Goal: Information Seeking & Learning: Learn about a topic

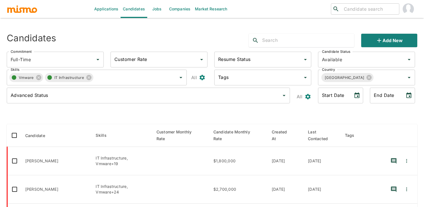
click at [175, 32] on div "Candidates" at bounding box center [88, 38] width 173 height 18
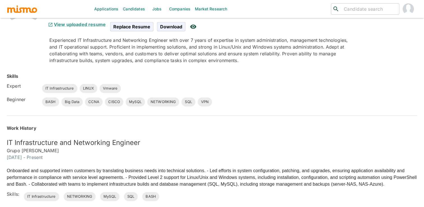
scroll to position [75, 0]
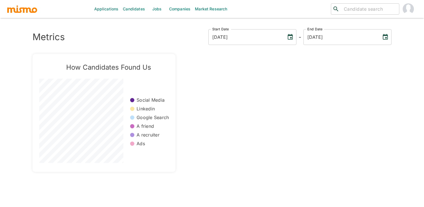
click at [132, 8] on link "Candidates" at bounding box center [134, 9] width 27 height 18
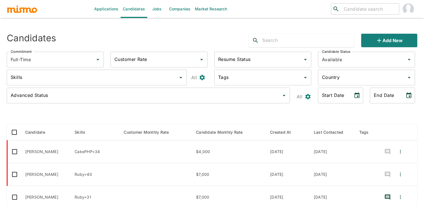
click at [349, 85] on div "Country" at bounding box center [366, 78] width 97 height 16
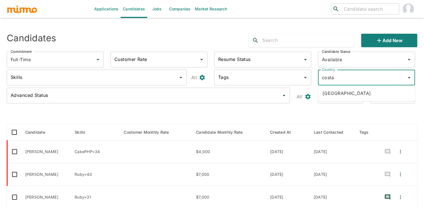
type input "costa r"
click at [344, 94] on li "[GEOGRAPHIC_DATA]" at bounding box center [366, 92] width 97 height 11
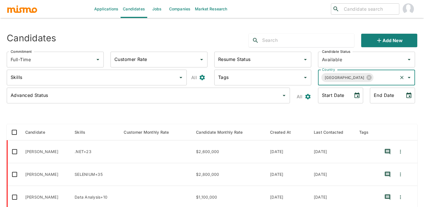
click at [87, 78] on input "Skills" at bounding box center [92, 77] width 167 height 11
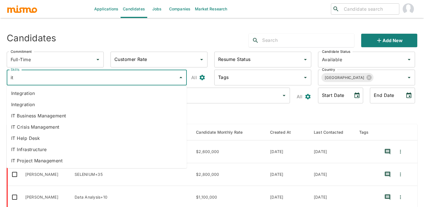
type input "it i"
click at [77, 115] on li "IT Infrastructure" at bounding box center [97, 115] width 180 height 11
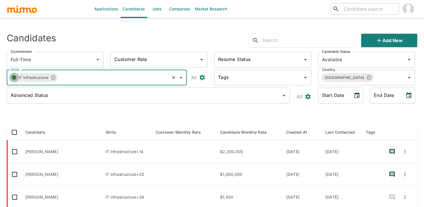
click at [13, 78] on circle "button" at bounding box center [14, 77] width 4 height 4
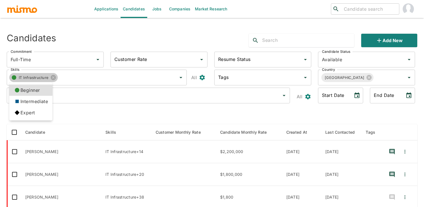
click at [40, 101] on li "Intermediate" at bounding box center [30, 101] width 43 height 11
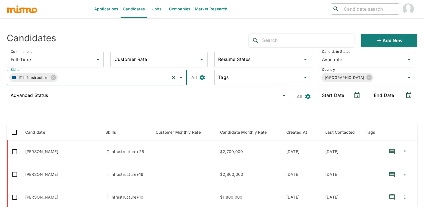
click at [14, 76] on icon "button" at bounding box center [13, 77] width 3 height 3
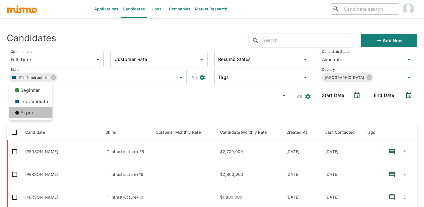
click at [27, 110] on li "Expert" at bounding box center [30, 112] width 43 height 11
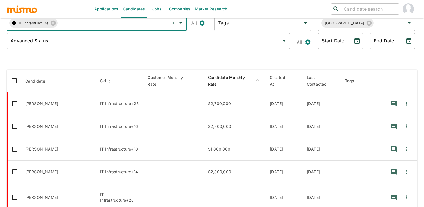
click at [239, 76] on span "Candidate Monthly Rate" at bounding box center [234, 80] width 53 height 13
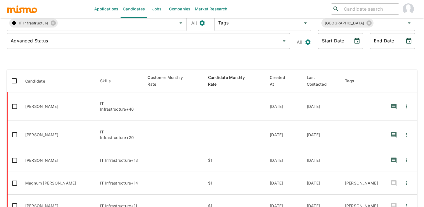
click at [239, 76] on span "Candidate Monthly Rate" at bounding box center [234, 80] width 53 height 13
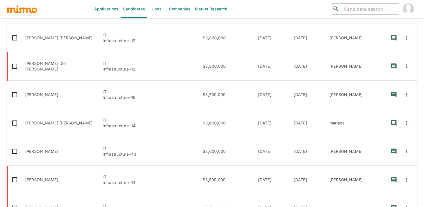
scroll to position [180, 0]
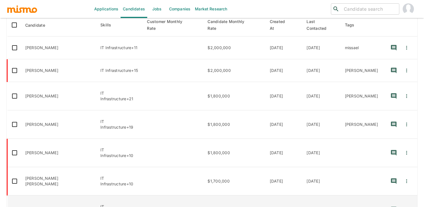
scroll to position [114, 0]
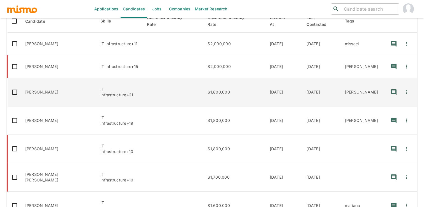
click at [239, 78] on td "$1,800,000" at bounding box center [234, 92] width 62 height 28
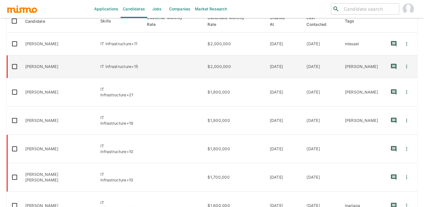
click at [265, 60] on td "$2,000,000" at bounding box center [234, 66] width 62 height 23
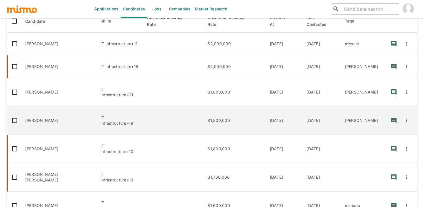
click at [265, 106] on td "$1,800,000" at bounding box center [234, 120] width 62 height 28
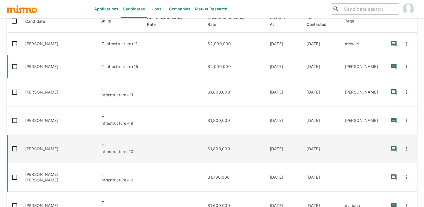
click at [264, 135] on td "$1,800,000" at bounding box center [234, 149] width 62 height 28
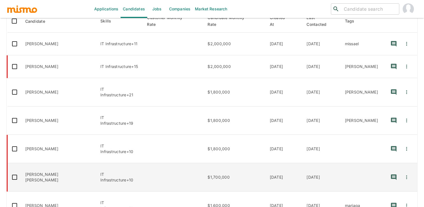
click at [264, 163] on td "$1,700,000" at bounding box center [234, 177] width 62 height 28
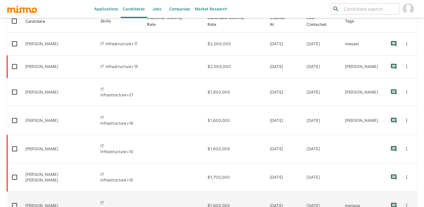
click at [261, 191] on td "$1,600,000" at bounding box center [234, 205] width 62 height 28
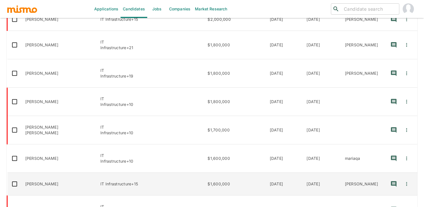
scroll to position [180, 0]
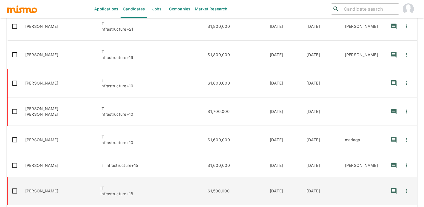
click at [281, 177] on td "02/28/2024" at bounding box center [283, 191] width 37 height 28
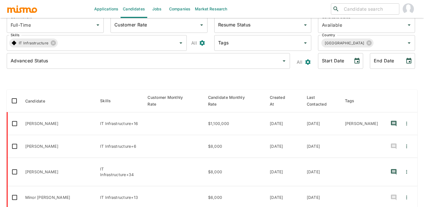
scroll to position [0, 0]
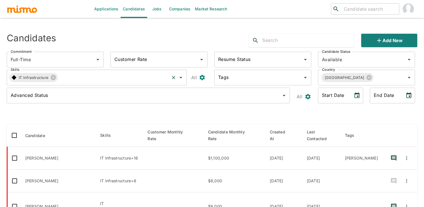
click at [12, 76] on icon "button" at bounding box center [14, 78] width 10 height 10
click at [37, 93] on li "Beginner" at bounding box center [30, 89] width 43 height 11
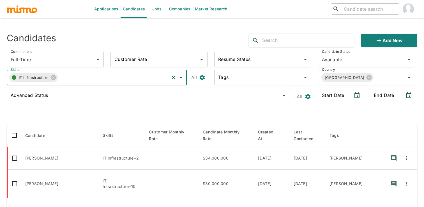
click at [119, 76] on input "Skills" at bounding box center [113, 77] width 111 height 11
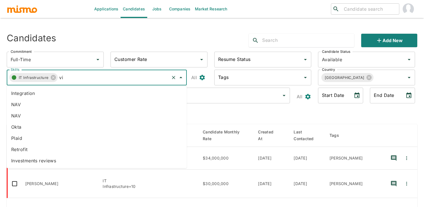
type input "v"
type input "m"
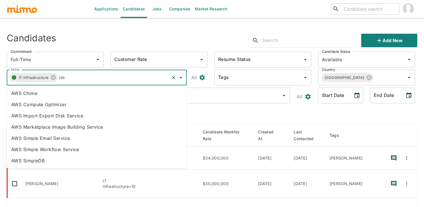
type input "i"
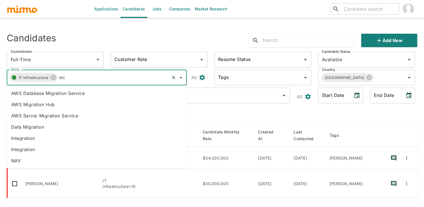
type input "m"
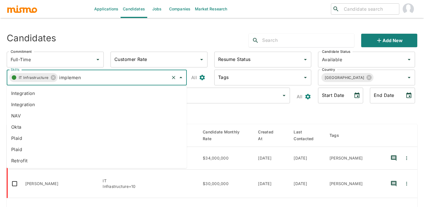
type input "implement"
click at [109, 101] on li "Network Implementation" at bounding box center [97, 103] width 180 height 11
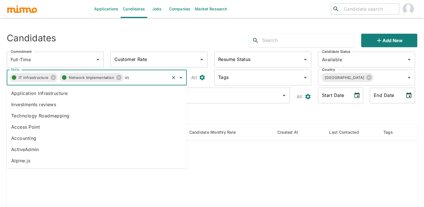
type input "i"
type input "m"
type input "data migration"
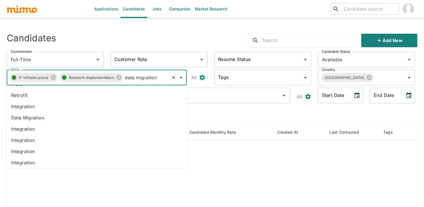
scroll to position [52, 0]
click at [60, 119] on li "Data Migration" at bounding box center [97, 119] width 180 height 11
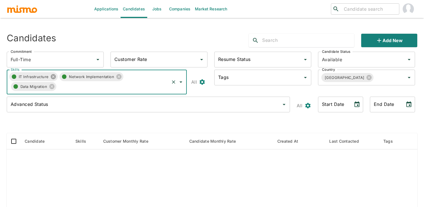
click at [52, 76] on icon at bounding box center [53, 76] width 6 height 6
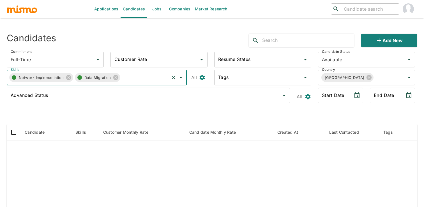
click at [203, 122] on div "Candidates Add new Commitment Full-Time Commitment Customer Rate Customer Rate …" at bounding box center [212, 168] width 410 height 279
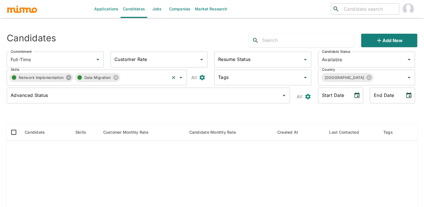
click at [69, 78] on icon at bounding box center [68, 77] width 5 height 5
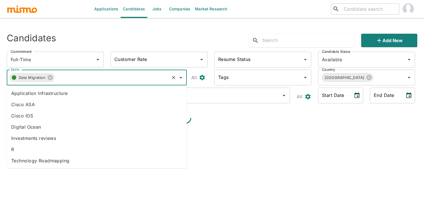
click at [84, 77] on input "Skills" at bounding box center [112, 77] width 114 height 11
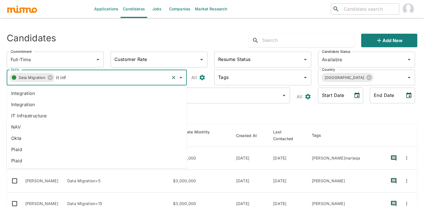
type input "it infr"
click at [65, 111] on li "IT Infrastructure" at bounding box center [97, 115] width 180 height 11
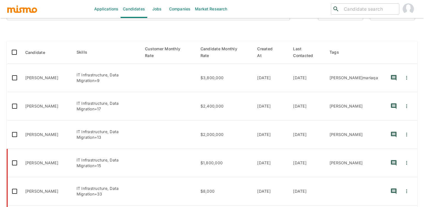
scroll to position [85, 0]
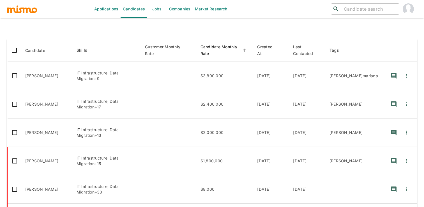
click at [224, 52] on span "Candidate Monthly Rate" at bounding box center [224, 49] width 48 height 13
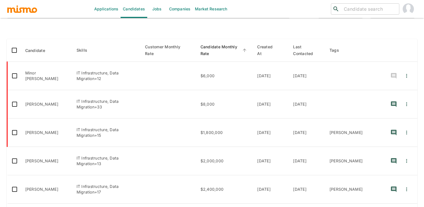
click at [229, 49] on span "Candidate Monthly Rate" at bounding box center [224, 49] width 48 height 13
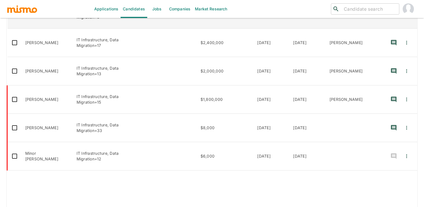
scroll to position [147, 0]
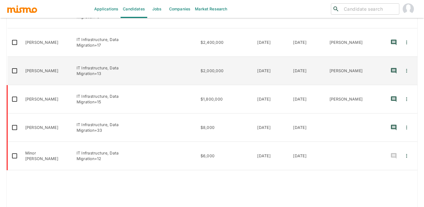
click at [248, 65] on td "$2,000,000" at bounding box center [224, 71] width 57 height 28
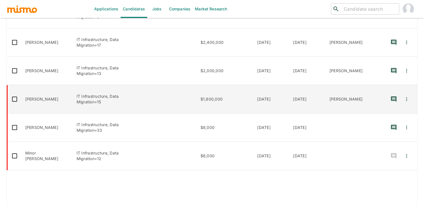
click at [248, 97] on td "$1,800,000" at bounding box center [224, 99] width 57 height 28
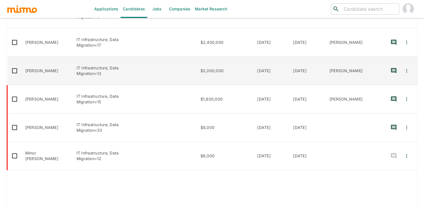
scroll to position [0, 0]
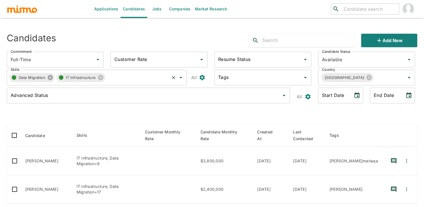
click at [49, 76] on icon at bounding box center [50, 77] width 5 height 5
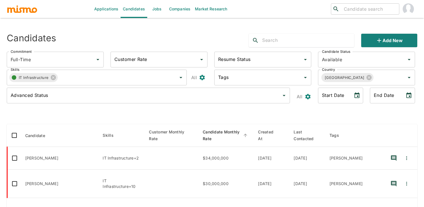
click at [227, 132] on span "Candidate Monthly Rate" at bounding box center [226, 134] width 46 height 13
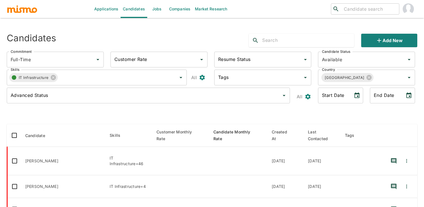
click at [227, 132] on span "Candidate Monthly Rate" at bounding box center [237, 134] width 49 height 13
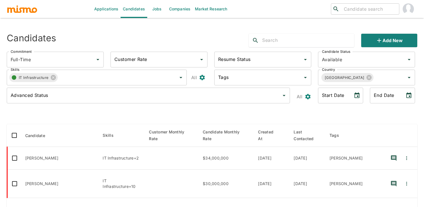
click at [219, 30] on div "Candidates Add new" at bounding box center [209, 38] width 415 height 18
click at [230, 21] on div "Applications Candidates Jobs Companies Market Research ​ ​ Sending Emails ... C…" at bounding box center [212, 110] width 410 height 207
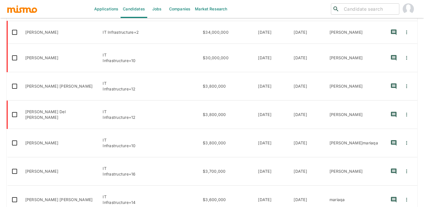
scroll to position [180, 0]
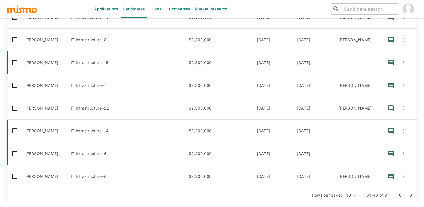
click at [412, 197] on icon "Go to next page" at bounding box center [411, 194] width 7 height 7
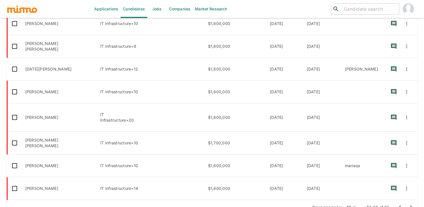
click at [412, 204] on icon "Go to next page" at bounding box center [411, 207] width 7 height 7
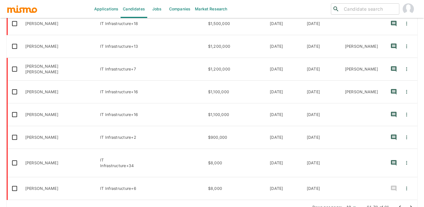
click at [412, 204] on icon "Go to next page" at bounding box center [411, 207] width 7 height 7
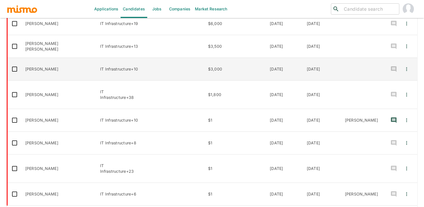
click at [265, 66] on td "$3,000" at bounding box center [235, 69] width 62 height 23
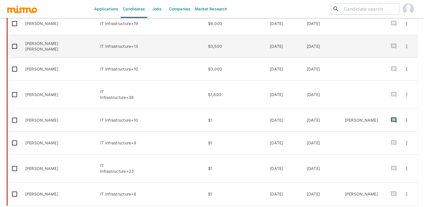
click at [255, 41] on td "$3,500" at bounding box center [235, 46] width 62 height 23
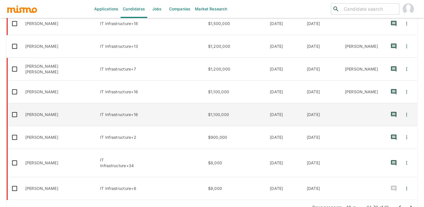
click at [256, 104] on td "$1,100,000" at bounding box center [235, 114] width 62 height 23
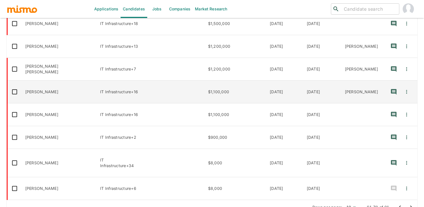
click at [254, 93] on td "$1,100,000" at bounding box center [235, 91] width 62 height 23
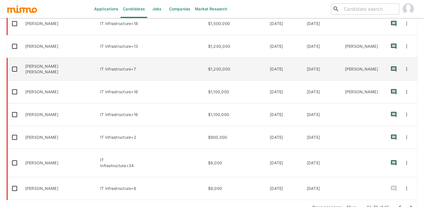
click at [260, 71] on td "$1,200,000" at bounding box center [235, 69] width 62 height 23
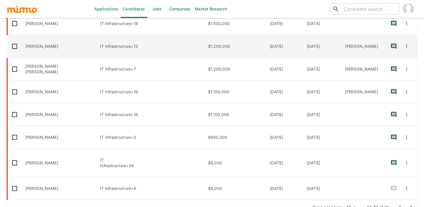
click at [262, 49] on td "$1,200,000" at bounding box center [235, 46] width 62 height 23
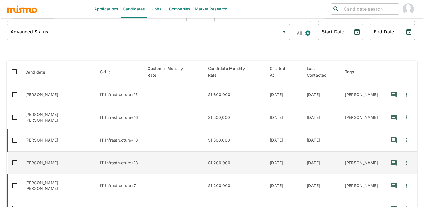
scroll to position [63, 0]
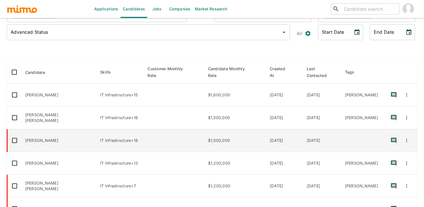
click at [235, 137] on td "$1,500,000" at bounding box center [235, 140] width 62 height 23
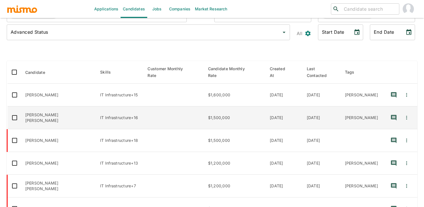
click at [237, 113] on td "$1,500,000" at bounding box center [235, 117] width 62 height 23
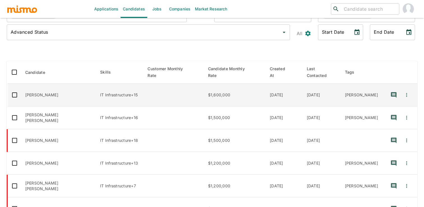
click at [248, 87] on td "$1,600,000" at bounding box center [235, 95] width 62 height 23
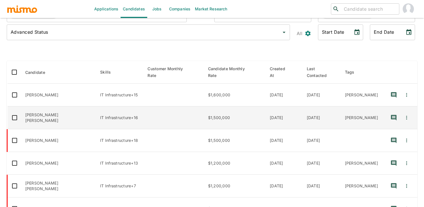
scroll to position [180, 0]
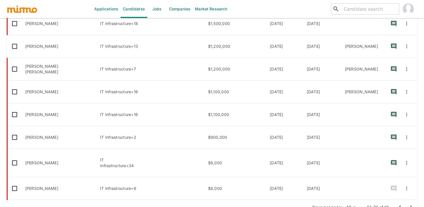
click at [399, 204] on icon "Go to previous page" at bounding box center [399, 207] width 7 height 7
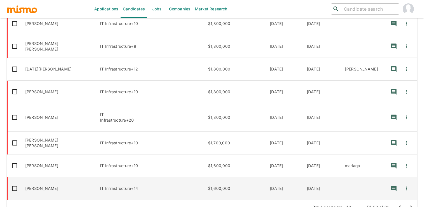
click at [241, 177] on td "$1,600,000" at bounding box center [235, 188] width 62 height 23
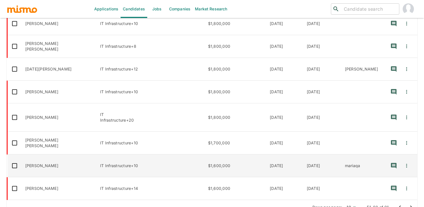
click at [230, 154] on td "$1,600,000" at bounding box center [235, 165] width 62 height 23
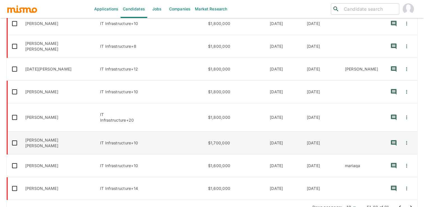
click at [229, 132] on td "$1,700,000" at bounding box center [235, 142] width 62 height 23
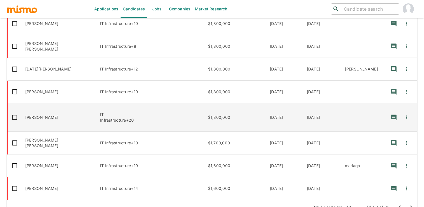
click at [231, 108] on td "$1,800,000" at bounding box center [235, 117] width 62 height 28
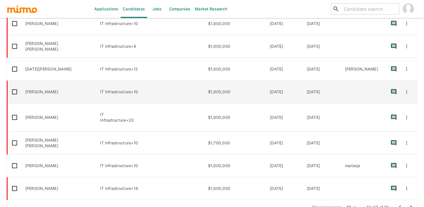
click at [230, 81] on td "$1,800,000" at bounding box center [235, 91] width 62 height 23
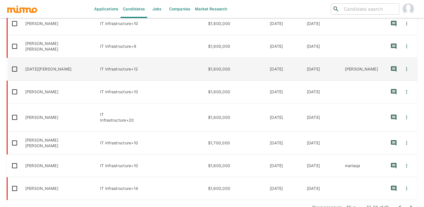
click at [230, 64] on td "$1,800,000" at bounding box center [235, 69] width 62 height 23
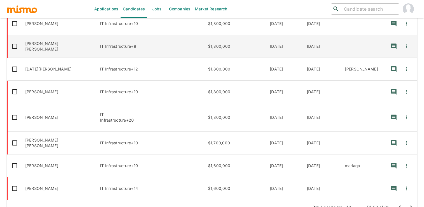
click at [235, 38] on td "$1,800,000" at bounding box center [235, 46] width 62 height 23
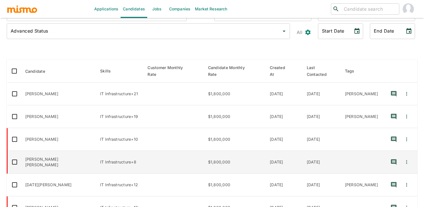
scroll to position [54, 0]
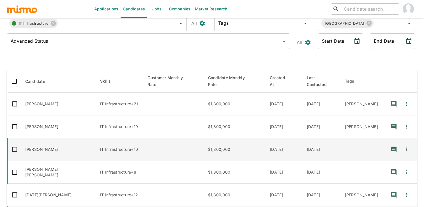
click at [234, 145] on td "$1,800,000" at bounding box center [235, 149] width 62 height 23
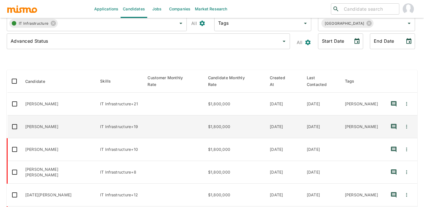
click at [239, 116] on td "$1,800,000" at bounding box center [235, 126] width 62 height 23
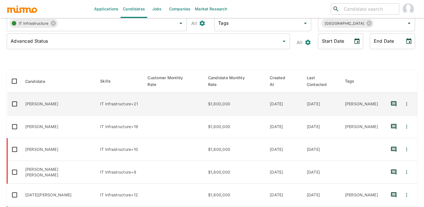
click at [241, 103] on td "$1,800,000" at bounding box center [235, 104] width 62 height 23
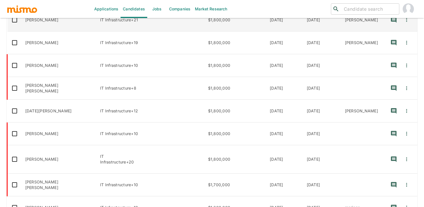
scroll to position [180, 0]
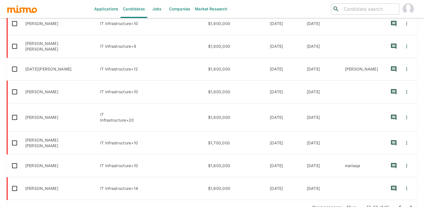
click at [400, 204] on icon "Go to previous page" at bounding box center [399, 207] width 7 height 7
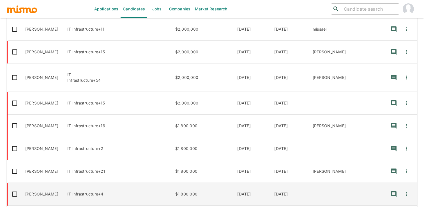
click at [233, 182] on td "$1,800,000" at bounding box center [202, 193] width 62 height 23
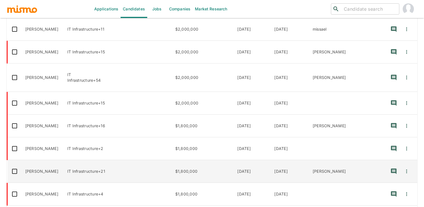
click at [223, 160] on td "$1,800,000" at bounding box center [202, 171] width 62 height 23
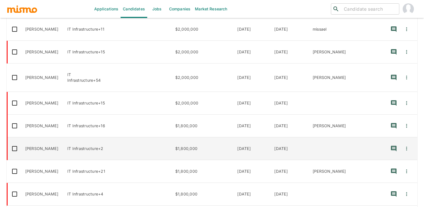
click at [233, 137] on td "$1,800,000" at bounding box center [202, 148] width 62 height 23
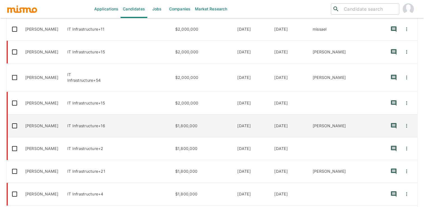
click at [233, 114] on td "$1,800,000" at bounding box center [202, 125] width 62 height 23
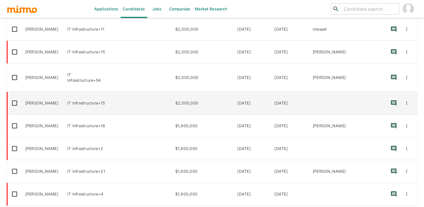
click at [233, 92] on td "$2,000,000" at bounding box center [202, 103] width 62 height 23
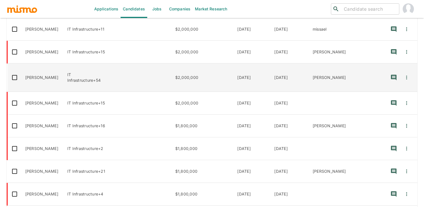
click at [233, 68] on td "$2,000,000" at bounding box center [202, 77] width 62 height 28
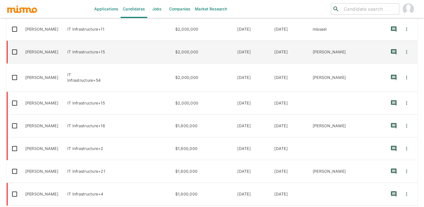
click at [233, 47] on td "$2,000,000" at bounding box center [202, 52] width 62 height 23
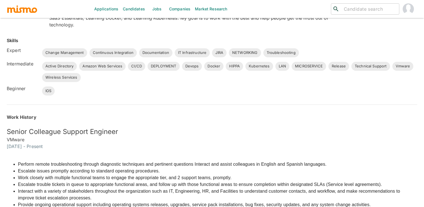
scroll to position [120, 0]
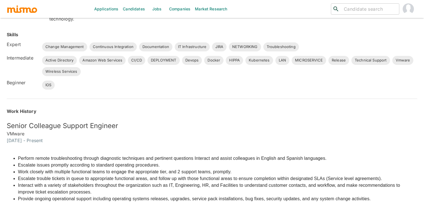
click at [275, 75] on div "Active Directory Amazon Web Services CI/CD DEPLOYMENT Devops Docker HIPPA Kuber…" at bounding box center [228, 65] width 377 height 22
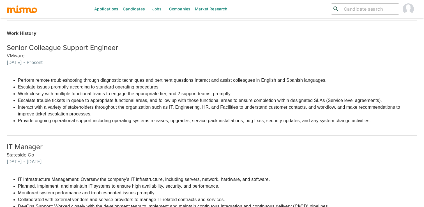
scroll to position [198, 0]
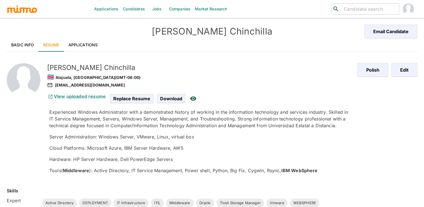
click at [317, 90] on div "View uploaded resume Replace Resume Download" at bounding box center [199, 96] width 308 height 16
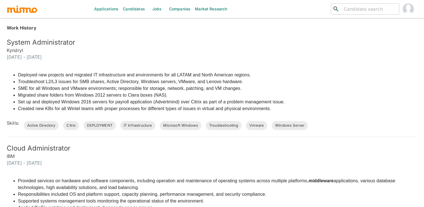
scroll to position [228, 0]
click at [263, 84] on li "Troubleshoot L2/L3 issues for SMB shares, Active Directory, Windows servers, VM…" at bounding box center [151, 81] width 267 height 7
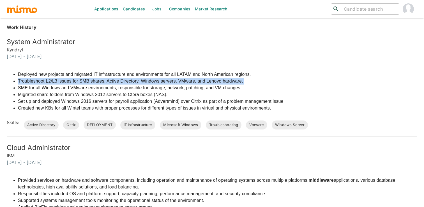
click at [260, 86] on li "SME for all Windows and VMware environments; responsible for storage, network, …" at bounding box center [151, 87] width 267 height 7
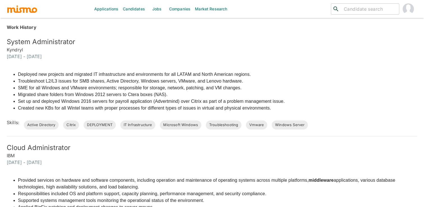
click at [260, 86] on li "SME for all Windows and VMware environments; responsible for storage, network, …" at bounding box center [151, 87] width 267 height 7
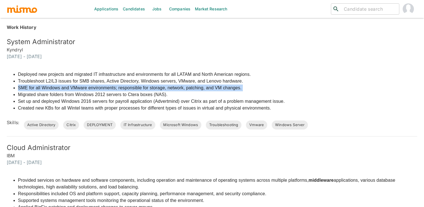
click at [306, 87] on div "Deployed new projects and migrated IT infrastructure and environments for all L…" at bounding box center [208, 95] width 417 height 70
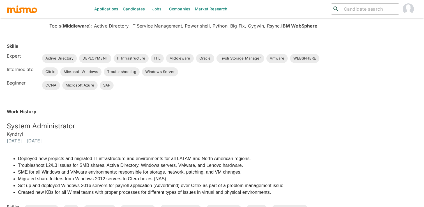
scroll to position [0, 0]
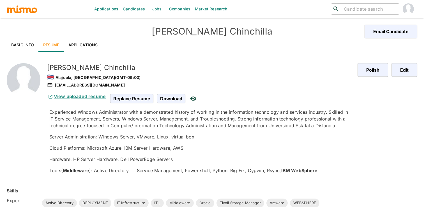
click at [22, 43] on link "Basic Info" at bounding box center [23, 44] width 32 height 13
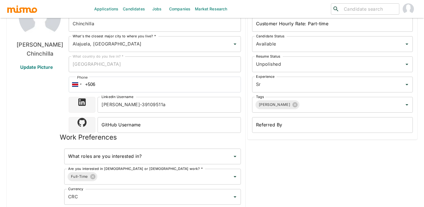
scroll to position [84, 0]
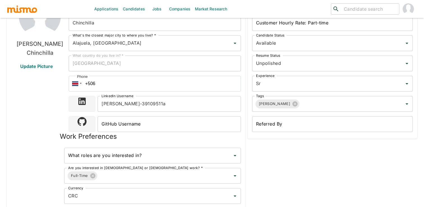
click at [35, 101] on div "Edwin Chinchilla Update Picture" at bounding box center [39, 119] width 57 height 249
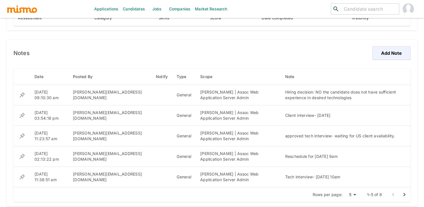
scroll to position [380, 0]
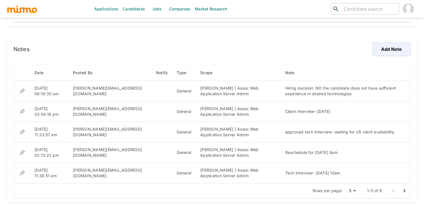
click at [401, 189] on icon "Go to next page" at bounding box center [404, 190] width 7 height 7
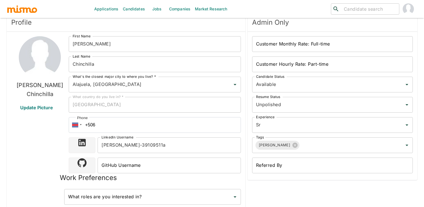
scroll to position [0, 0]
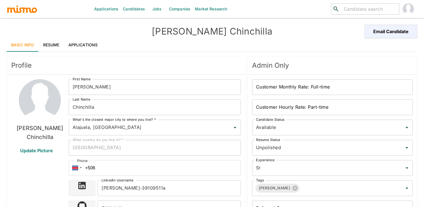
click at [283, 25] on div "Edwin Chinchilla Email Candidate" at bounding box center [212, 31] width 410 height 13
click at [148, 69] on span "Profile" at bounding box center [126, 65] width 230 height 9
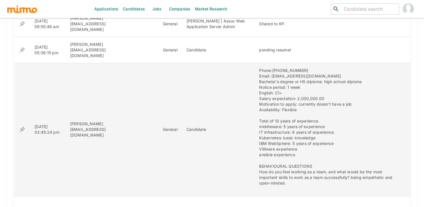
scroll to position [476, 0]
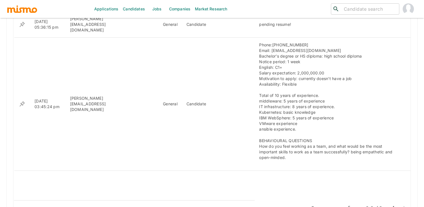
click at [390, 204] on icon "Go to previous page" at bounding box center [393, 207] width 7 height 7
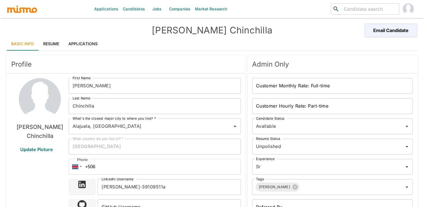
scroll to position [0, 0]
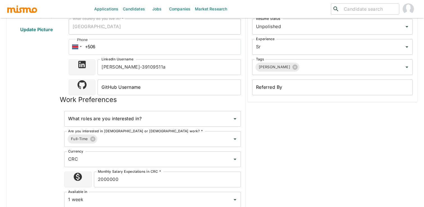
click at [14, 101] on div "Edwin Chinchilla Update Picture" at bounding box center [39, 82] width 57 height 249
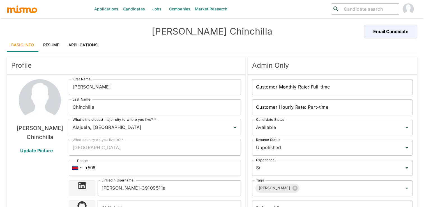
click at [49, 45] on link "Resume" at bounding box center [51, 44] width 25 height 13
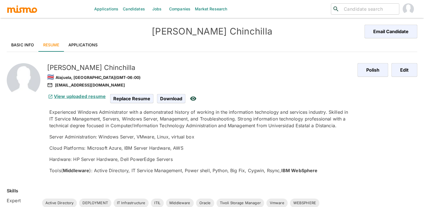
click at [82, 95] on link "View uploaded resume" at bounding box center [76, 96] width 59 height 6
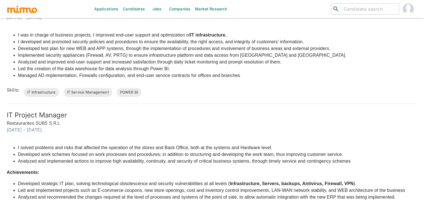
scroll to position [297, 0]
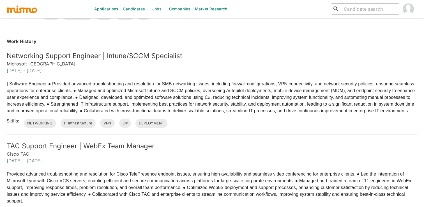
scroll to position [155, 0]
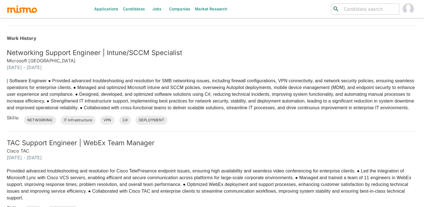
click at [279, 117] on div "Skills: NETWORKING IT Infrastructure VPN C# DEPLOYMENT" at bounding box center [209, 116] width 415 height 18
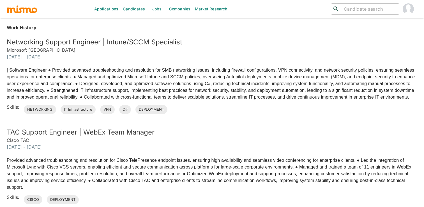
scroll to position [166, 0]
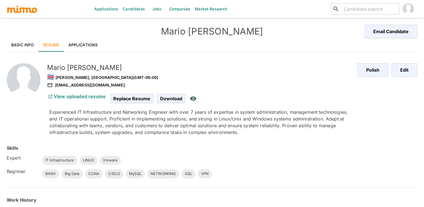
click at [27, 41] on link "Basic Info" at bounding box center [23, 44] width 32 height 13
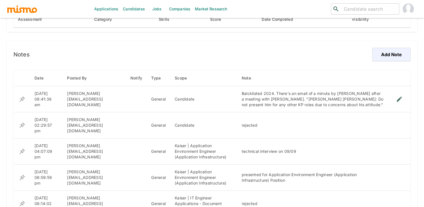
scroll to position [375, 0]
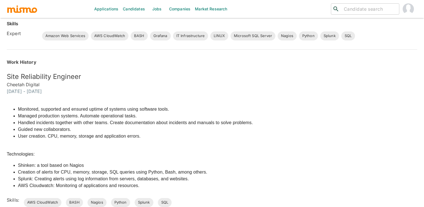
scroll to position [142, 0]
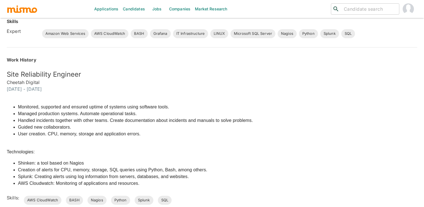
click at [355, 103] on div "Monitored, supported and ensured uptime of systems using software tools. Manage…" at bounding box center [208, 148] width 417 height 112
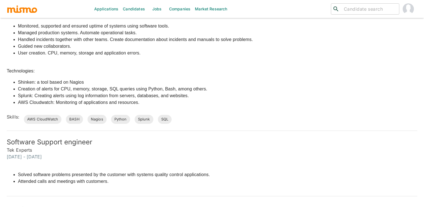
scroll to position [224, 0]
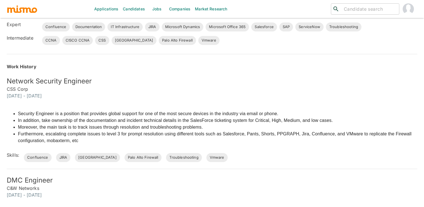
scroll to position [149, 0]
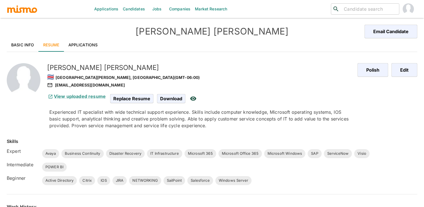
click at [383, 104] on div "Polish Edit" at bounding box center [382, 91] width 69 height 75
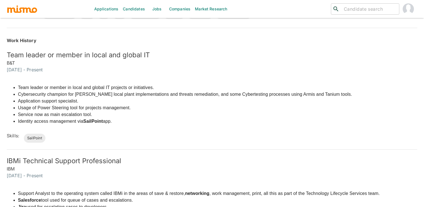
scroll to position [170, 0]
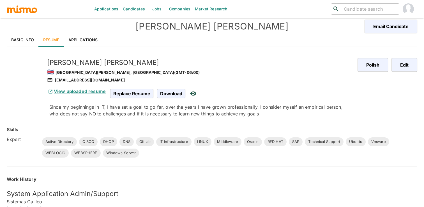
scroll to position [10, 0]
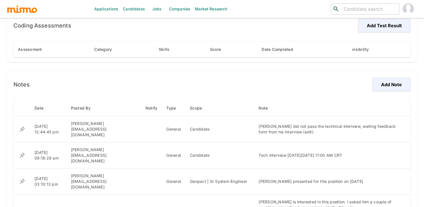
click at [269, 71] on div "Notes Add Note Date Posted By Notify Type Scope Note [DATE] 12:44:45 pm [PERSON…" at bounding box center [212, 188] width 410 height 234
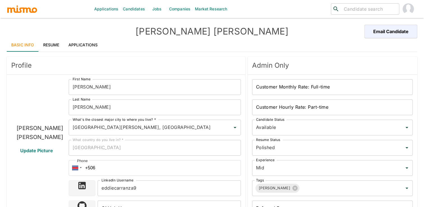
click at [51, 41] on link "Resume" at bounding box center [51, 44] width 25 height 13
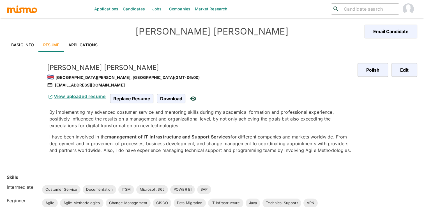
click at [292, 37] on h4 "Eddie Carranza" at bounding box center [211, 31] width 205 height 11
click at [407, 111] on div "Polish Edit" at bounding box center [382, 109] width 69 height 110
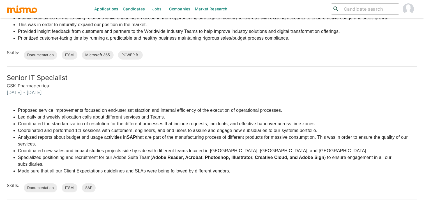
scroll to position [350, 0]
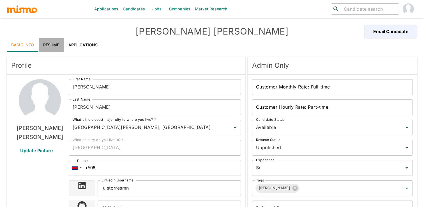
click at [56, 45] on link "Resume" at bounding box center [51, 44] width 25 height 13
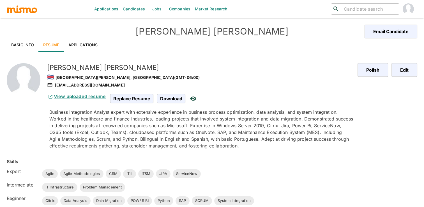
click at [389, 114] on div "Polish Edit" at bounding box center [382, 101] width 69 height 95
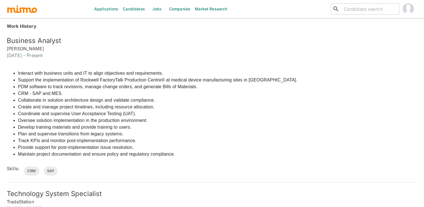
scroll to position [202, 0]
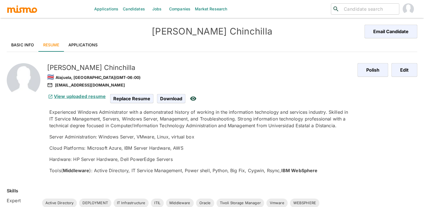
click at [74, 96] on link "View uploaded resume" at bounding box center [76, 96] width 59 height 6
click at [13, 48] on link "Basic Info" at bounding box center [23, 44] width 32 height 13
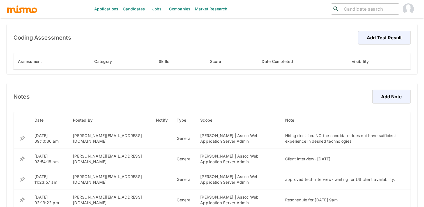
scroll to position [338, 0]
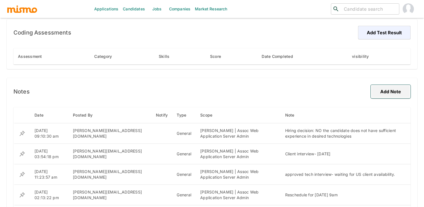
click at [383, 90] on button "Add Note" at bounding box center [391, 91] width 40 height 13
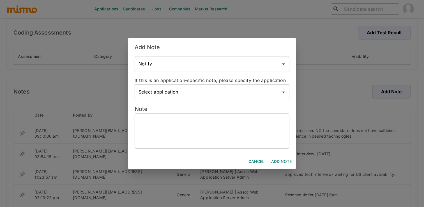
click at [247, 129] on textarea at bounding box center [211, 131] width 147 height 26
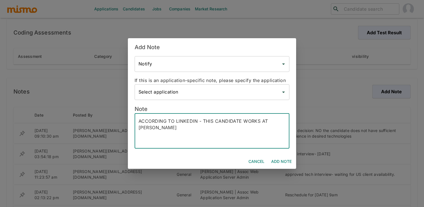
type textarea "ACCORDING TO LINKEDIN - THIS CANDIDATE WORKS AT KAISER"
click at [281, 159] on button "Add Note" at bounding box center [281, 161] width 25 height 10
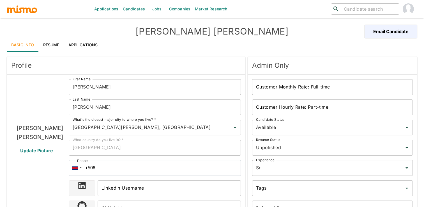
click at [44, 46] on link "Resume" at bounding box center [51, 44] width 25 height 13
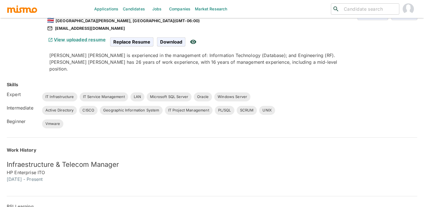
scroll to position [57, 0]
click at [91, 38] on link "View uploaded resume" at bounding box center [76, 39] width 59 height 6
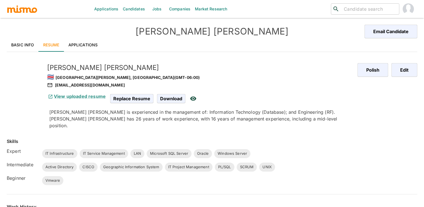
click at [259, 59] on div "[PERSON_NAME] [PERSON_NAME] 🇨🇷 [GEOGRAPHIC_DATA][PERSON_NAME], [GEOGRAPHIC_DATA…" at bounding box center [199, 74] width 308 height 30
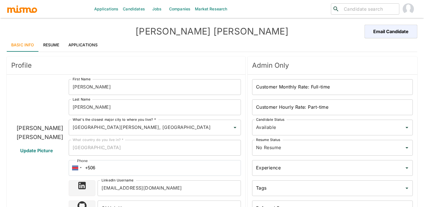
click at [55, 49] on link "Resume" at bounding box center [51, 44] width 25 height 13
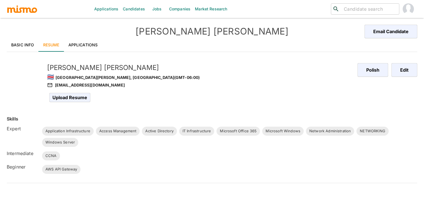
scroll to position [13, 0]
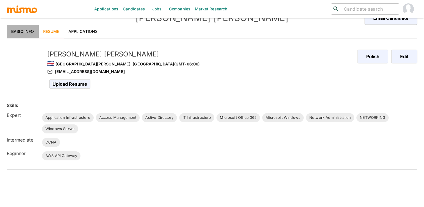
click at [22, 31] on link "Basic Info" at bounding box center [23, 31] width 32 height 13
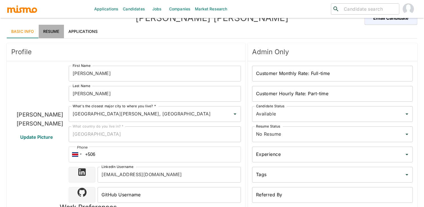
click at [49, 31] on link "Resume" at bounding box center [51, 31] width 25 height 13
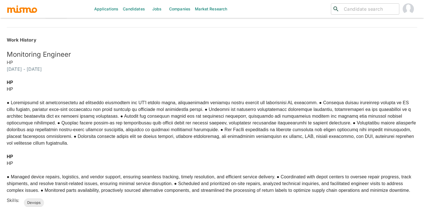
scroll to position [178, 0]
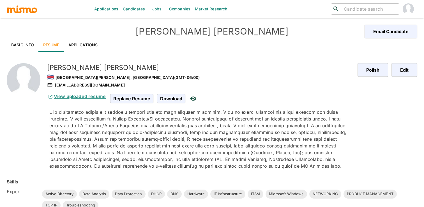
click at [84, 97] on link "View uploaded resume" at bounding box center [76, 96] width 59 height 6
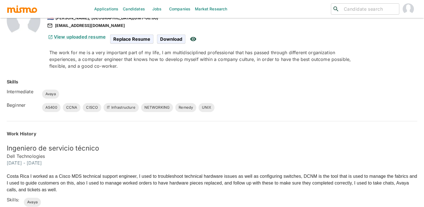
scroll to position [60, 0]
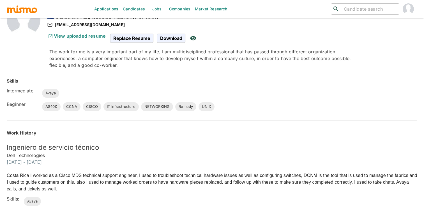
click at [258, 101] on div "AS400 CCNA CISCO IT Infrastructure NETWORKING Remedy UNIX" at bounding box center [228, 105] width 377 height 11
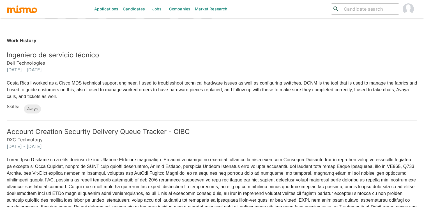
scroll to position [146, 0]
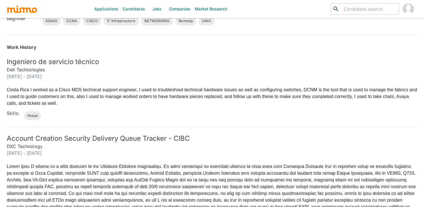
click at [254, 63] on h5 "Ingeniero de servicio técnico" at bounding box center [212, 61] width 410 height 9
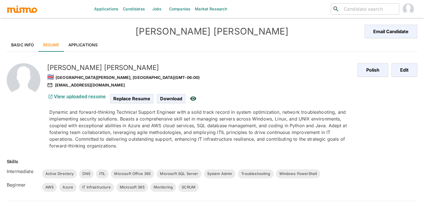
click at [259, 78] on div "🇨🇷 [GEOGRAPHIC_DATA][PERSON_NAME], [GEOGRAPHIC_DATA] (GMT-06:00)" at bounding box center [200, 77] width 306 height 10
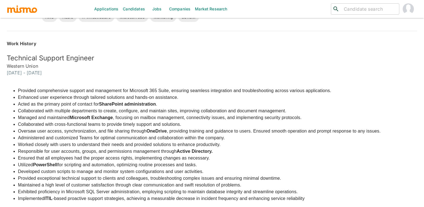
scroll to position [170, 0]
click at [375, 61] on h5 "Technical Support Engineer" at bounding box center [212, 57] width 410 height 9
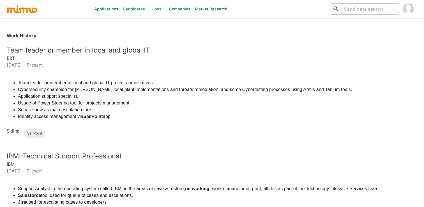
scroll to position [174, 0]
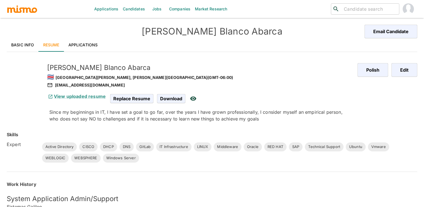
click at [269, 60] on div "Jose Manuel Blanco Abarca 🇨🇷 San Jose, Costa Rica (GMT-06:00) jmba08@outlook.com" at bounding box center [199, 74] width 308 height 30
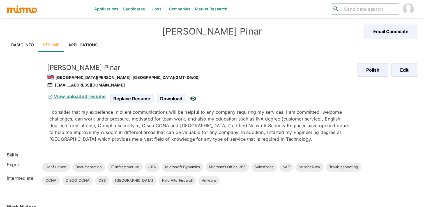
click at [288, 64] on h5 "Jose Pinar" at bounding box center [200, 67] width 306 height 9
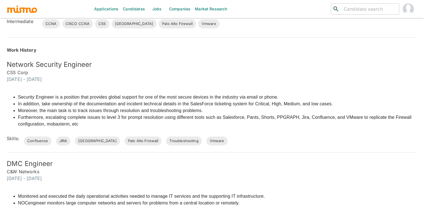
scroll to position [158, 0]
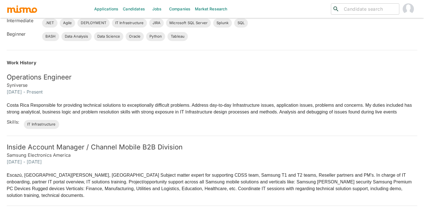
scroll to position [160, 0]
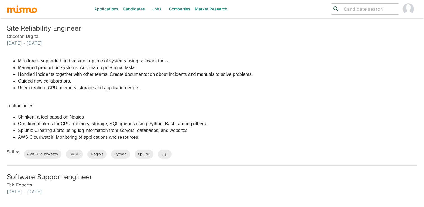
scroll to position [177, 0]
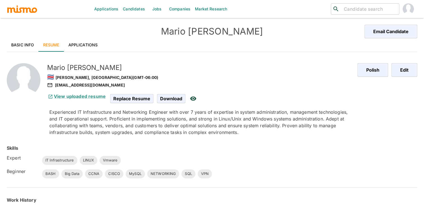
click at [337, 80] on div "🇨🇷 Heredia, Costa Rica (GMT-06:00)" at bounding box center [200, 77] width 306 height 10
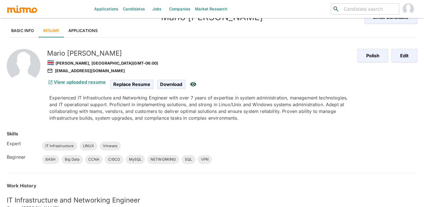
scroll to position [12, 0]
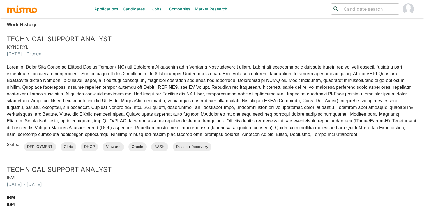
scroll to position [175, 0]
copy p "virtualized infrastructures"
drag, startPoint x: 209, startPoint y: 121, endPoint x: 262, endPoint y: 119, distance: 52.4
click at [262, 119] on p at bounding box center [212, 100] width 410 height 74
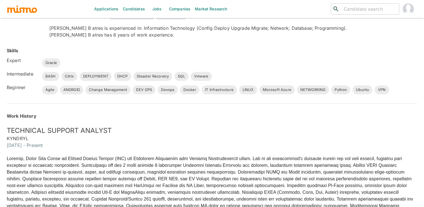
scroll to position [0, 0]
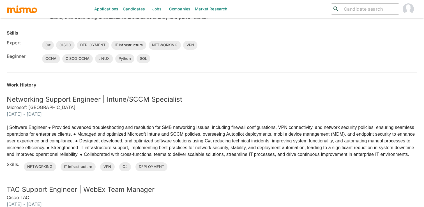
scroll to position [109, 0]
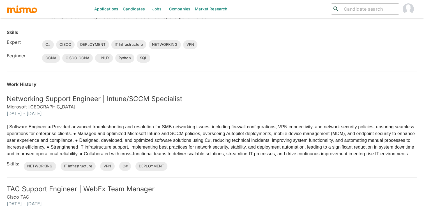
click at [386, 109] on h6 "Microsoft [GEOGRAPHIC_DATA]" at bounding box center [212, 106] width 410 height 7
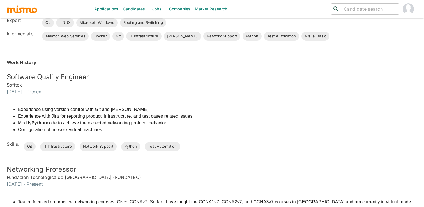
scroll to position [124, 0]
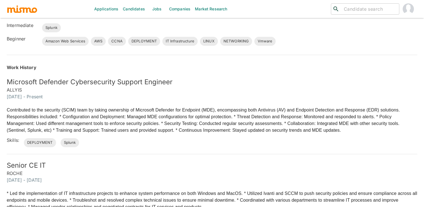
scroll to position [173, 0]
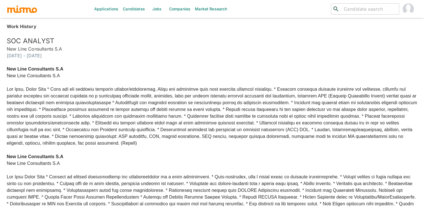
scroll to position [187, 0]
click at [263, 55] on h6 "[DATE] - [DATE]" at bounding box center [212, 55] width 410 height 7
click at [319, 37] on h5 "SOC ANALYST" at bounding box center [212, 40] width 410 height 9
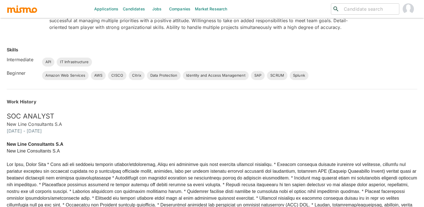
scroll to position [111, 0]
click at [329, 110] on div "SOC ANALYST New Line Consultants S.A September 2021 - February 2024" at bounding box center [208, 119] width 417 height 29
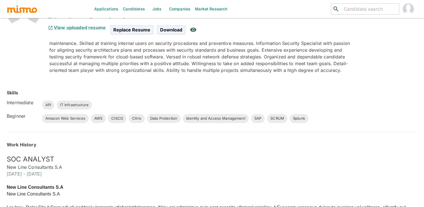
scroll to position [0, 0]
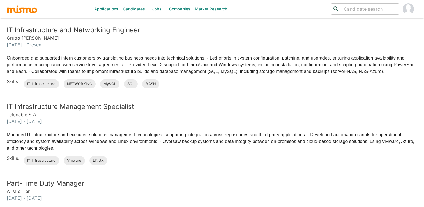
scroll to position [184, 0]
drag, startPoint x: 6, startPoint y: 37, endPoint x: 33, endPoint y: 37, distance: 27.2
click at [33, 37] on div "IT Infrastructure and Networking Engineer Grupo [PERSON_NAME] [DATE] - Present" at bounding box center [208, 33] width 417 height 29
copy h6 "Grupo [PERSON_NAME]"
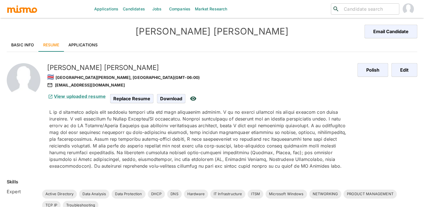
click at [71, 94] on link "View uploaded resume" at bounding box center [76, 96] width 59 height 6
click at [262, 56] on div "[PERSON_NAME] 🇨🇷 [GEOGRAPHIC_DATA][PERSON_NAME], [GEOGRAPHIC_DATA] (GMT-06:00) …" at bounding box center [192, 109] width 313 height 119
click at [31, 44] on link "Basic Info" at bounding box center [23, 44] width 32 height 13
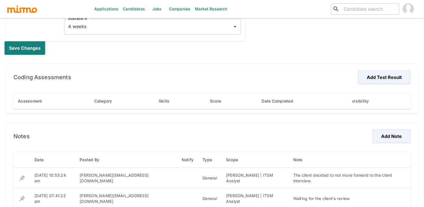
scroll to position [358, 0]
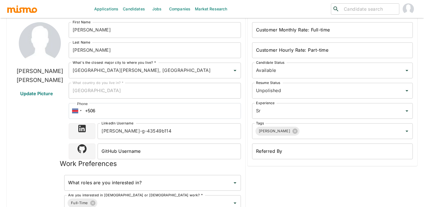
scroll to position [0, 0]
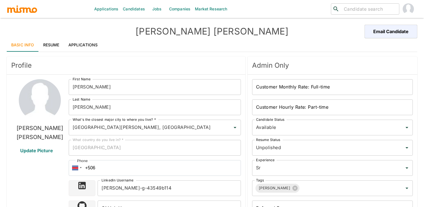
click at [49, 43] on link "Resume" at bounding box center [51, 44] width 25 height 13
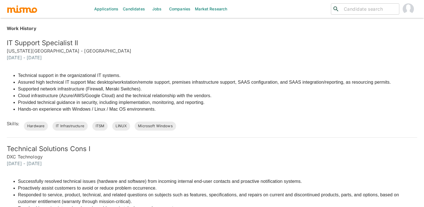
scroll to position [368, 0]
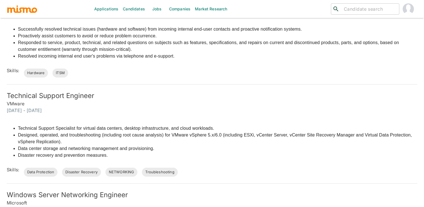
click at [158, 130] on li "Technical Support Specialist for virtual data centers, desktop infrastructure, …" at bounding box center [217, 128] width 399 height 7
copy li "infrastructure"
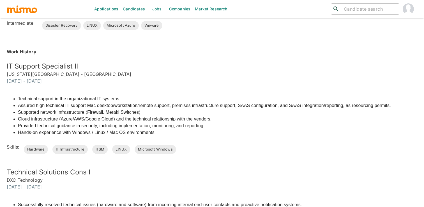
scroll to position [197, 0]
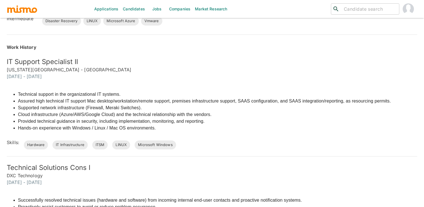
click at [79, 95] on li "Technical support in the organizational IT systems." at bounding box center [204, 94] width 373 height 7
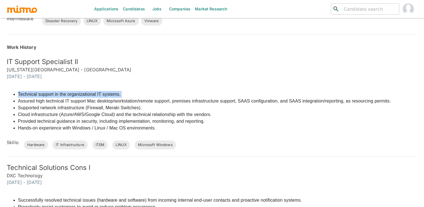
click at [88, 105] on li "Supported network infrastructure (Firewall, Meraki Switches)." at bounding box center [204, 107] width 373 height 7
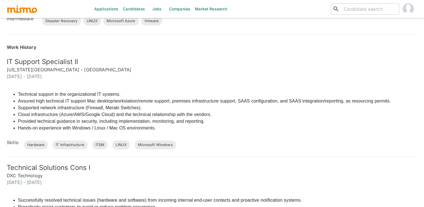
click at [88, 105] on li "Supported network infrastructure (Firewall, Meraki Switches)." at bounding box center [204, 107] width 373 height 7
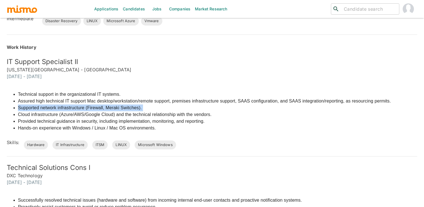
click at [86, 100] on li "Assured high technical IT support Mac desktop/workstation/remote support, premi…" at bounding box center [204, 101] width 373 height 7
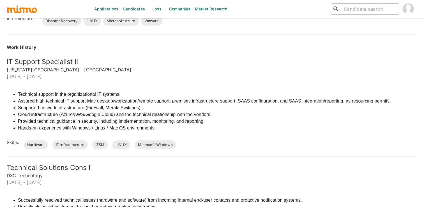
click at [86, 100] on li "Assured high technical IT support Mac desktop/workstation/remote support, premi…" at bounding box center [204, 101] width 373 height 7
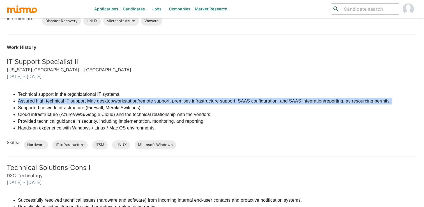
click at [93, 115] on li "Cloud infrastructure (Azure/AWS/Google Cloud) and the technical relationship wi…" at bounding box center [204, 114] width 373 height 7
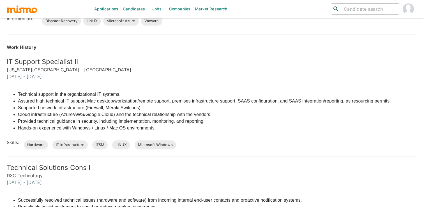
click at [93, 115] on li "Cloud infrastructure (Azure/AWS/Google Cloud) and the technical relationship wi…" at bounding box center [204, 114] width 373 height 7
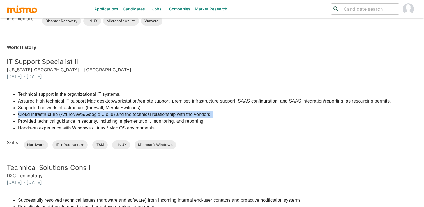
click at [231, 123] on li "Provided technical guidance in security, including implementation, monitoring, …" at bounding box center [204, 121] width 373 height 7
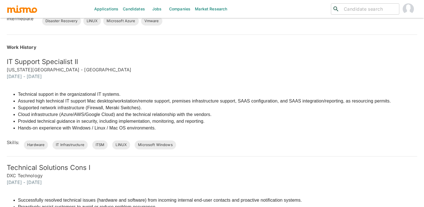
click at [219, 118] on li "Provided technical guidance in security, including implementation, monitoring, …" at bounding box center [204, 121] width 373 height 7
click at [217, 114] on li "Cloud infrastructure (Azure/AWS/Google Cloud) and the technical relationship wi…" at bounding box center [204, 114] width 373 height 7
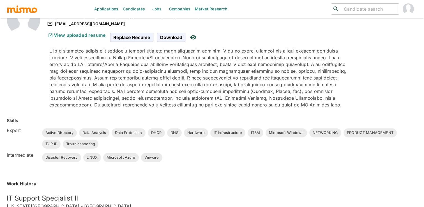
scroll to position [0, 0]
